Goal: Navigation & Orientation: Find specific page/section

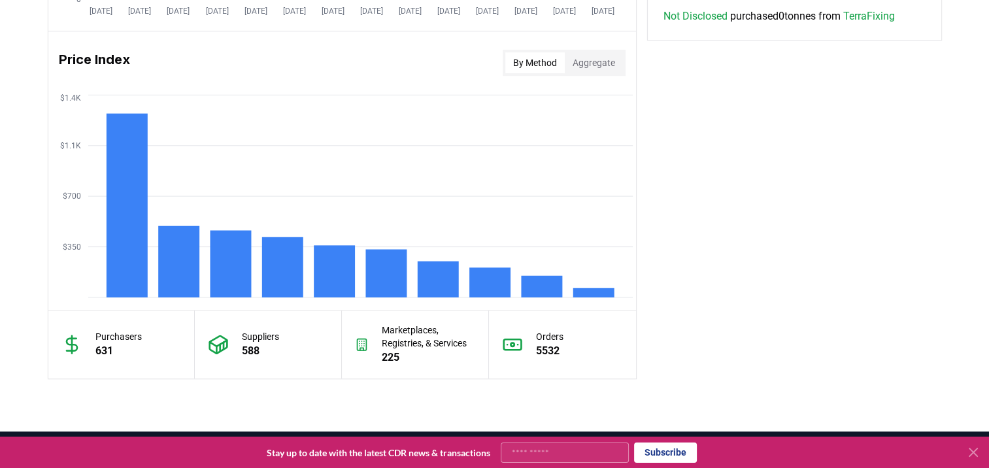
scroll to position [1039, 0]
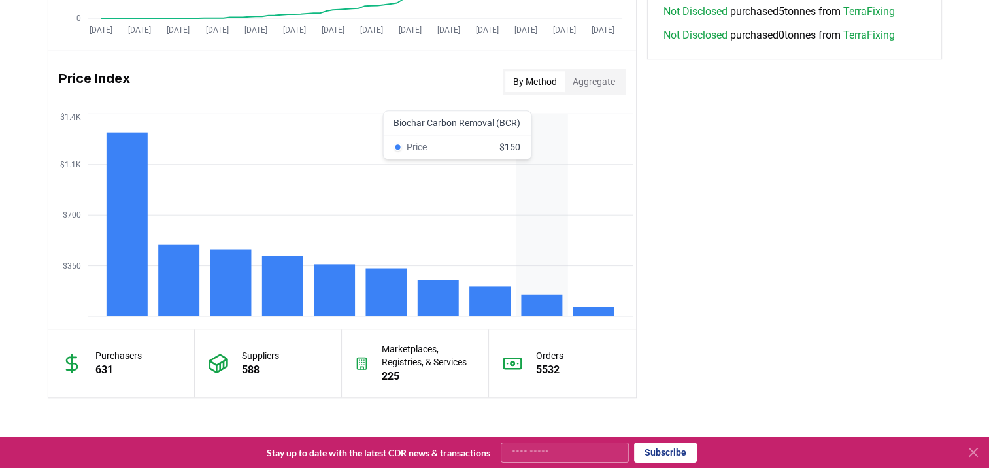
click at [526, 308] on rect at bounding box center [541, 306] width 41 height 22
click at [545, 190] on icon "$350 $700 $1.1K $1.4K" at bounding box center [341, 214] width 587 height 209
click at [538, 138] on icon "$350 $700 $1.1K $1.4K" at bounding box center [341, 214] width 587 height 209
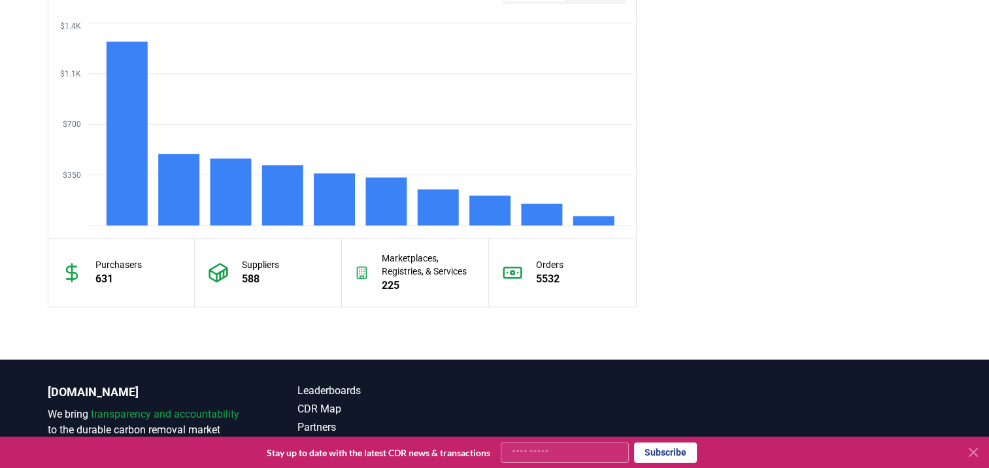
scroll to position [1210, 0]
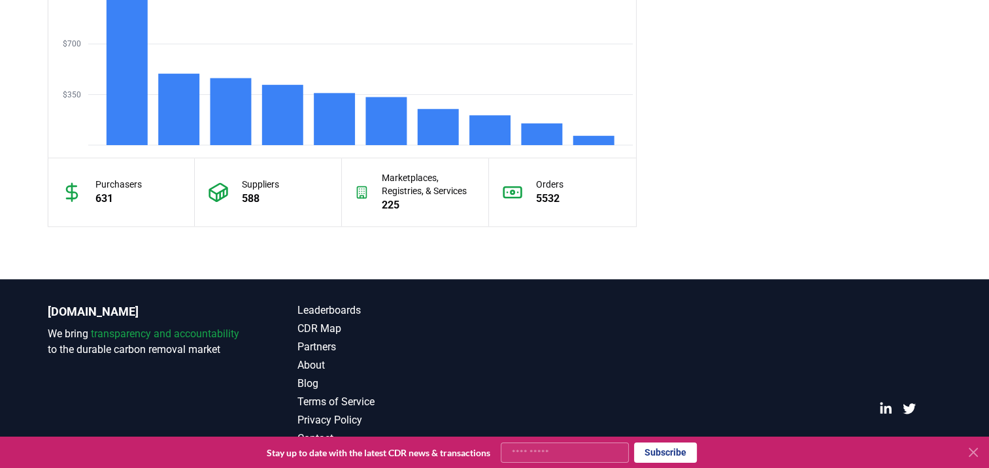
click at [972, 452] on icon at bounding box center [973, 452] width 8 height 8
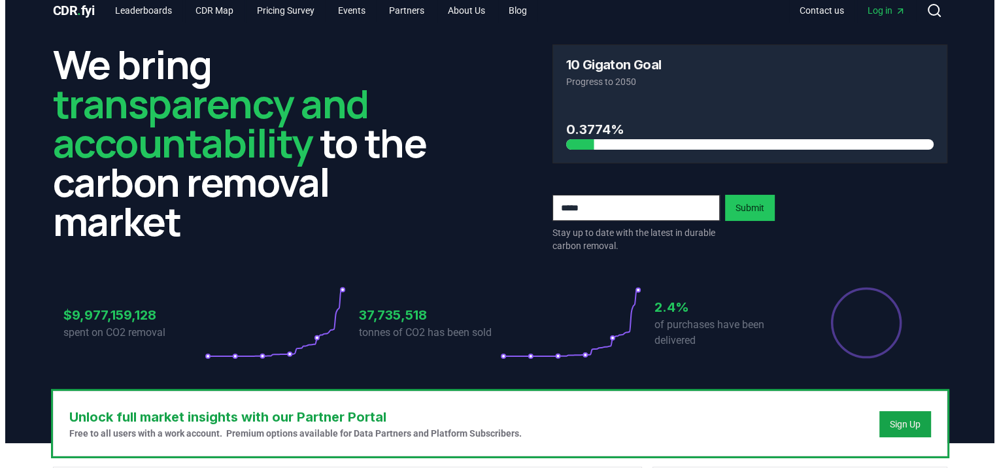
scroll to position [0, 0]
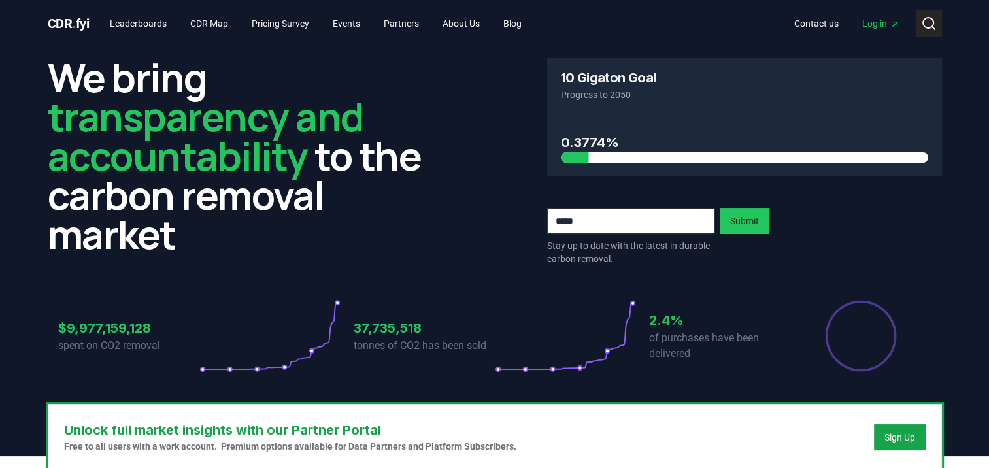
click at [932, 27] on icon at bounding box center [932, 28] width 3 height 3
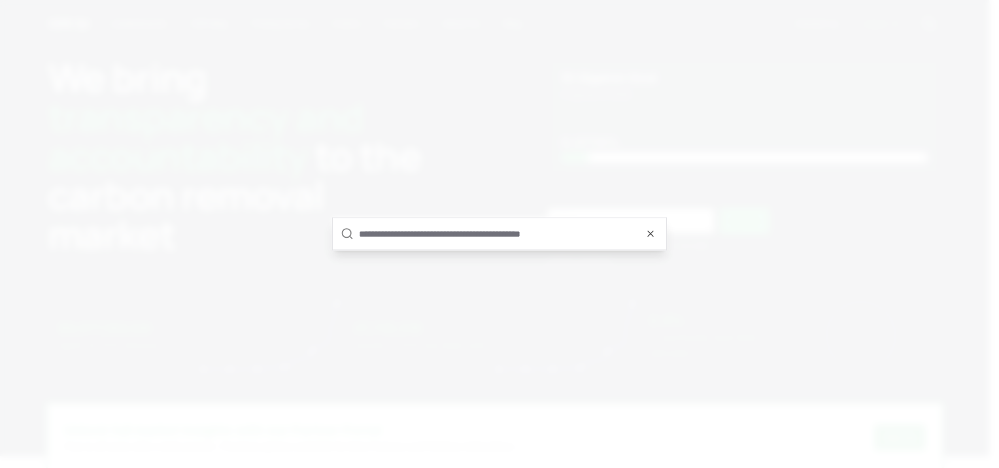
click at [442, 246] on input "text" at bounding box center [508, 233] width 299 height 31
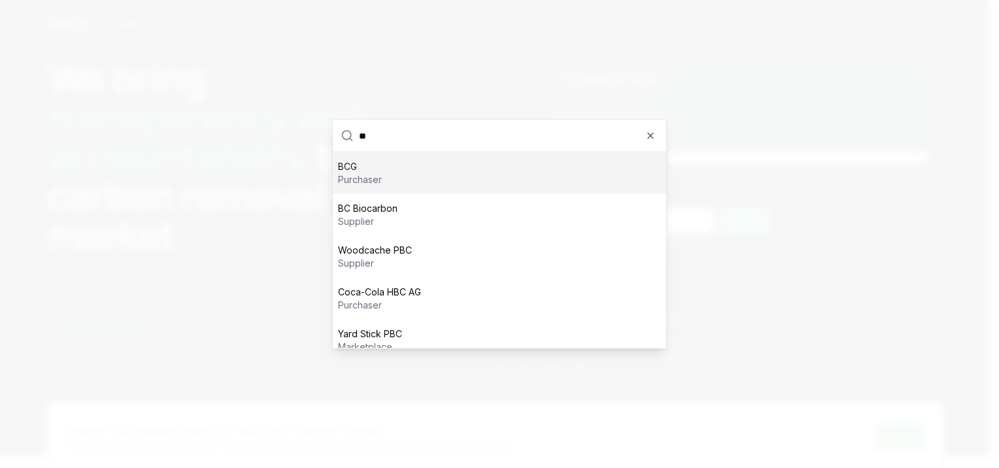
type input "*"
type input "*****"
click at [447, 170] on div "Biochar-Zero marketplace" at bounding box center [499, 173] width 333 height 42
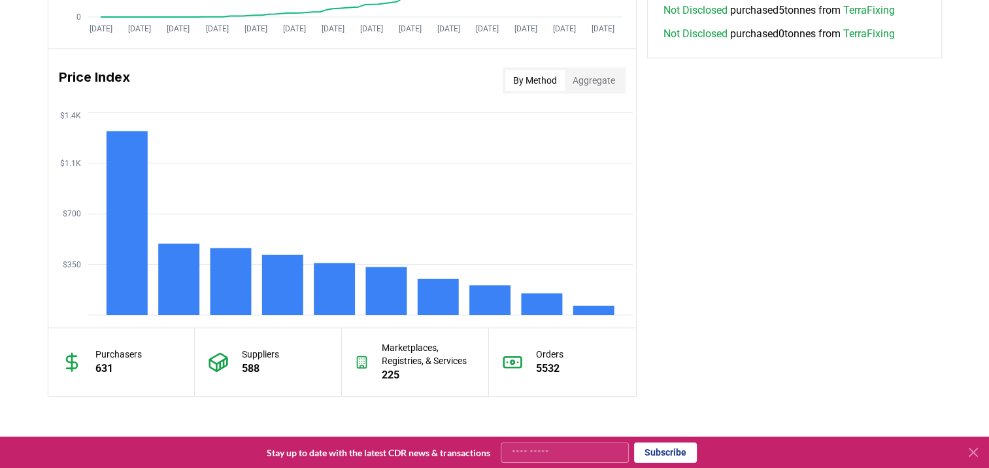
scroll to position [981, 0]
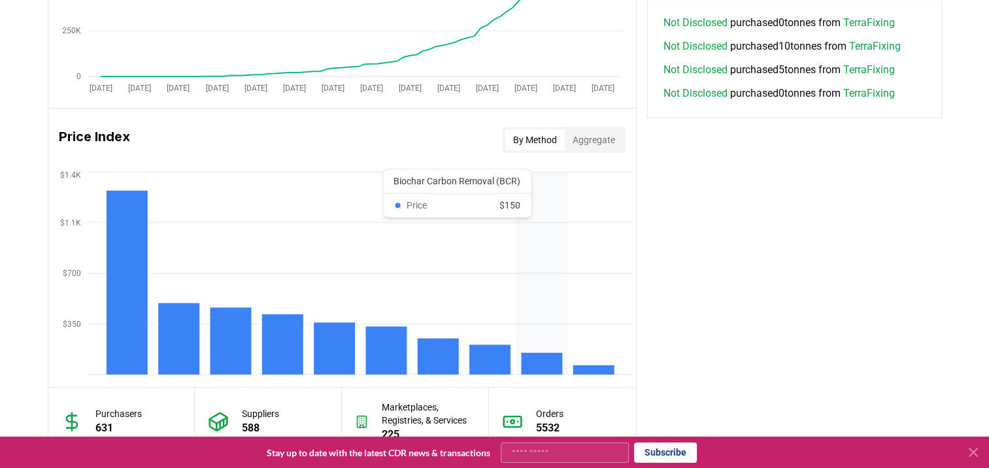
click at [539, 359] on rect at bounding box center [541, 364] width 41 height 22
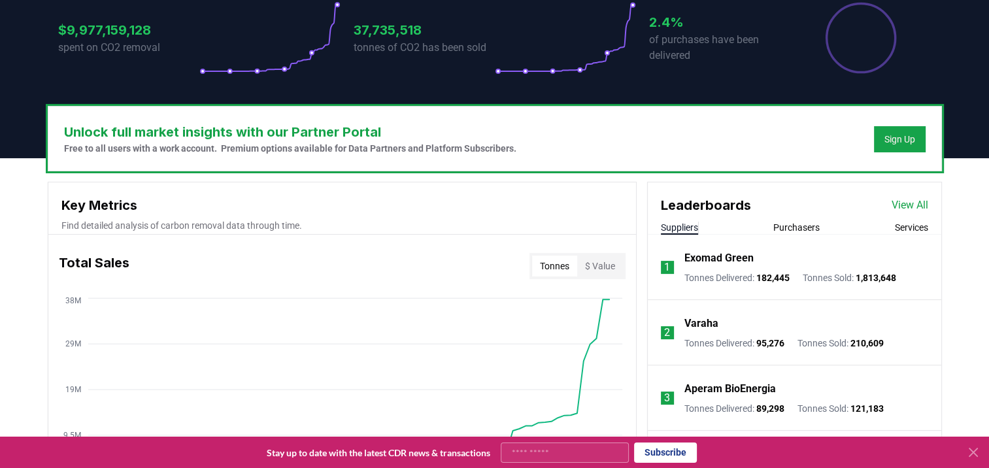
scroll to position [299, 0]
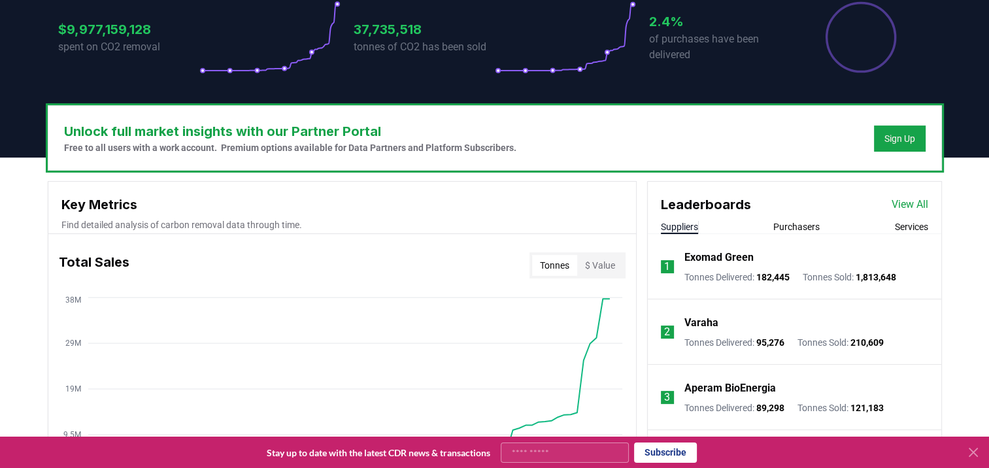
click at [535, 299] on icon "[DATE] [DATE] [DATE] [DATE] [DATE] [DATE] [DATE] [DATE] [DATE] [DATE] [DATE] [D…" at bounding box center [336, 398] width 577 height 209
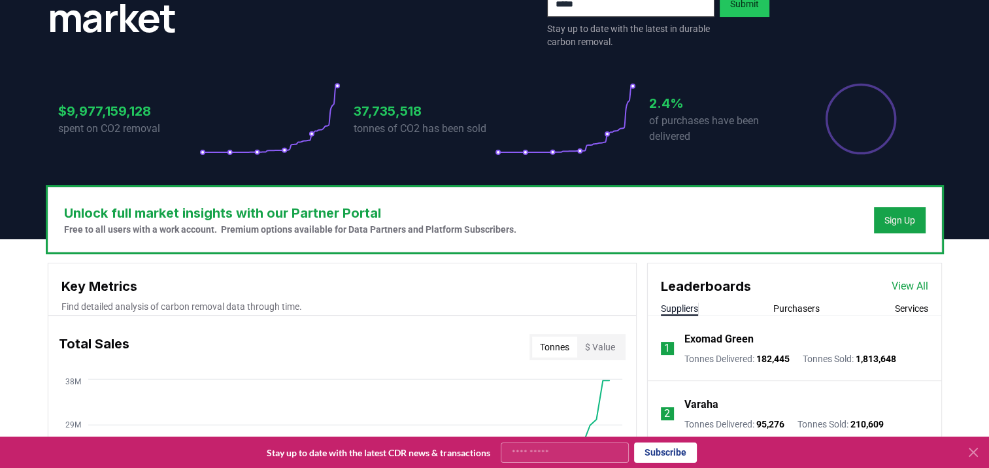
scroll to position [256, 0]
